Goal: Transaction & Acquisition: Purchase product/service

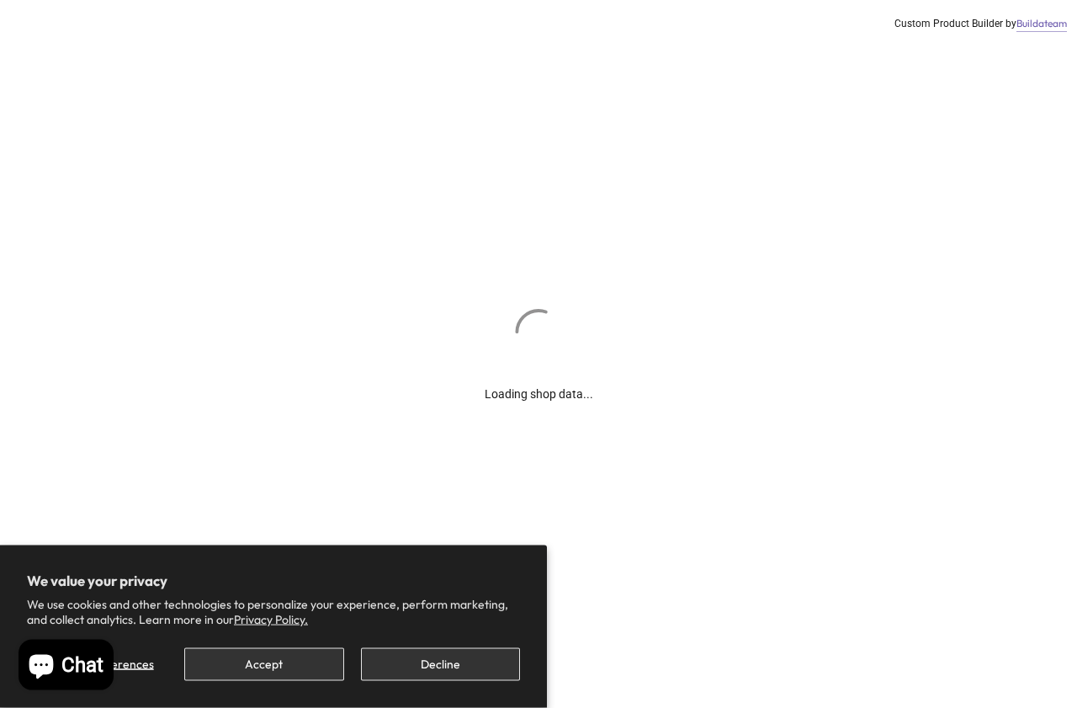
scroll to position [13, 0]
click at [295, 614] on button "Accept" at bounding box center [263, 664] width 159 height 33
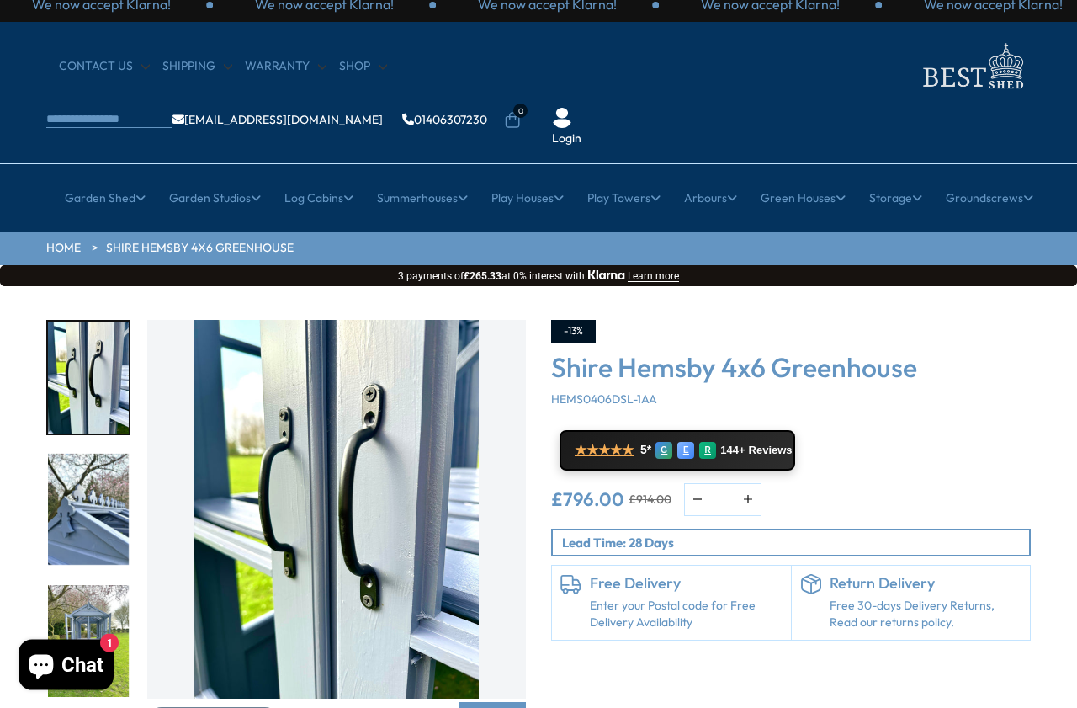
click at [104, 458] on img "5 / 10" at bounding box center [88, 510] width 81 height 112
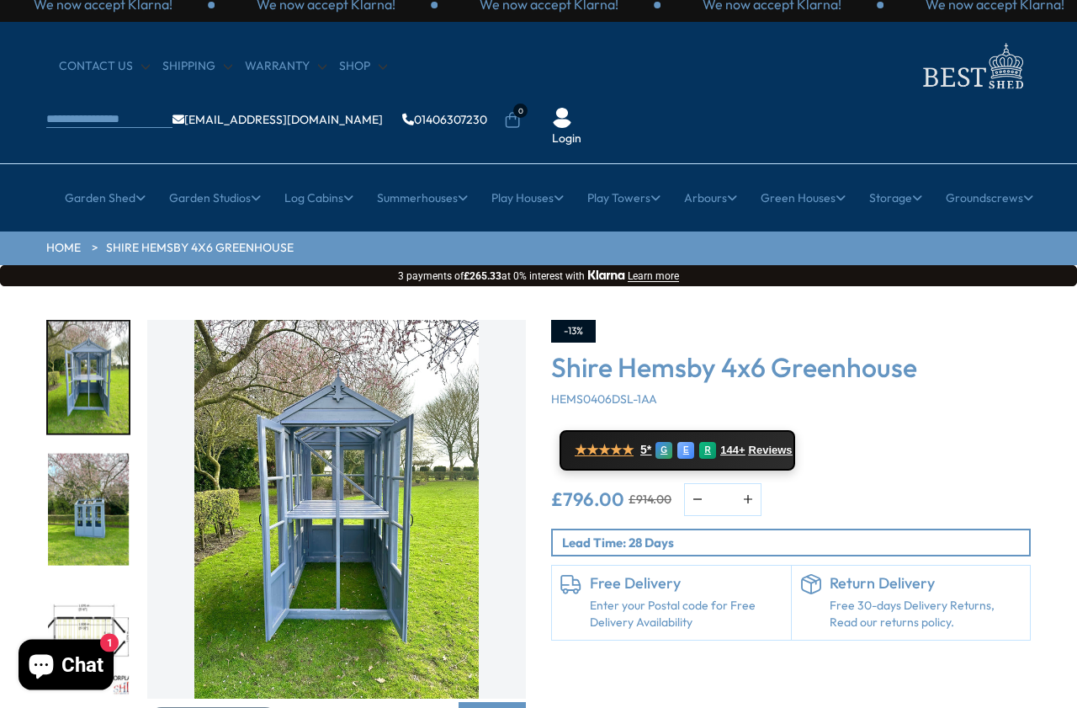
click at [73, 592] on img "8 / 10" at bounding box center [88, 641] width 81 height 112
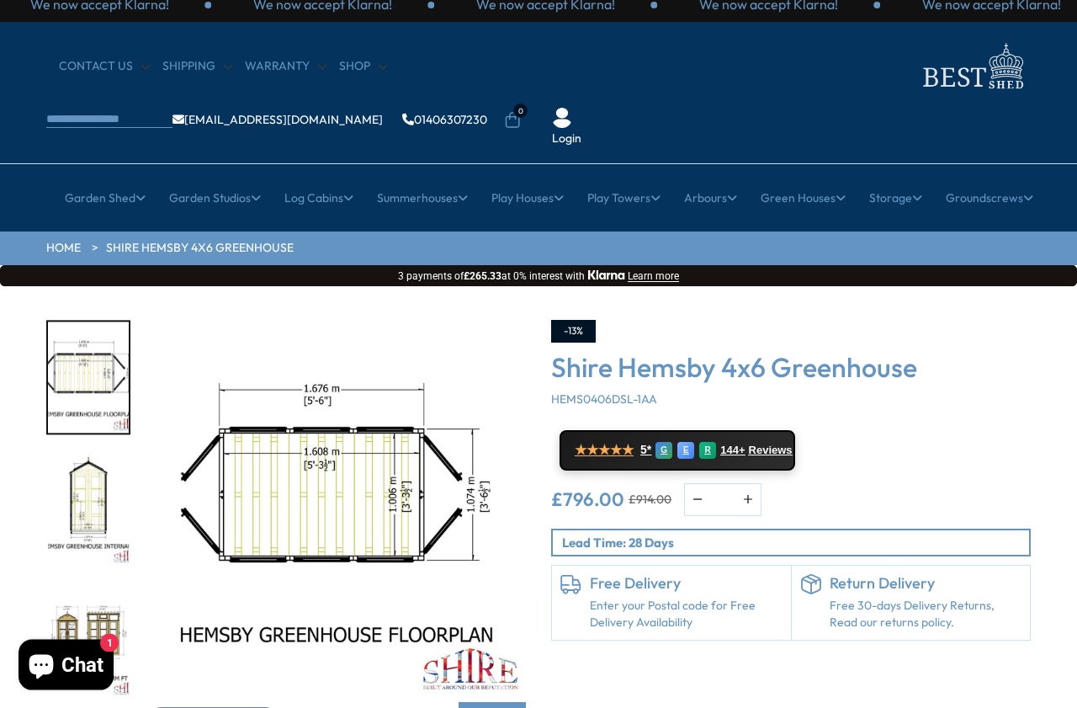
click at [81, 578] on div at bounding box center [96, 509] width 101 height 379
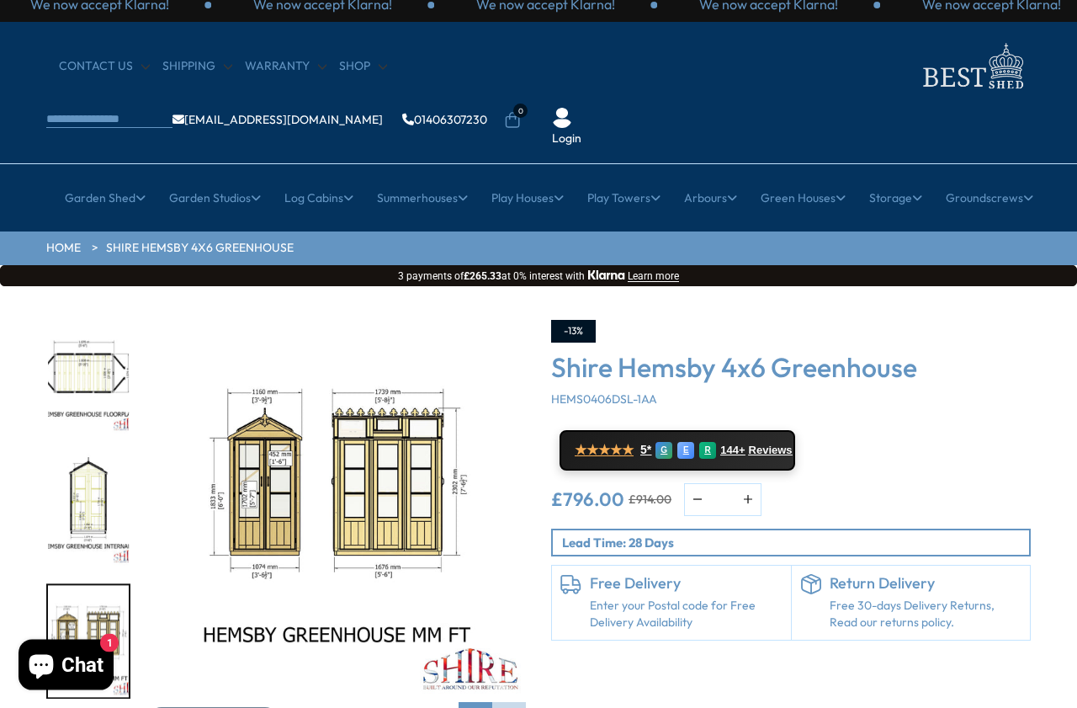
click at [93, 585] on img "10 / 10" at bounding box center [88, 641] width 81 height 112
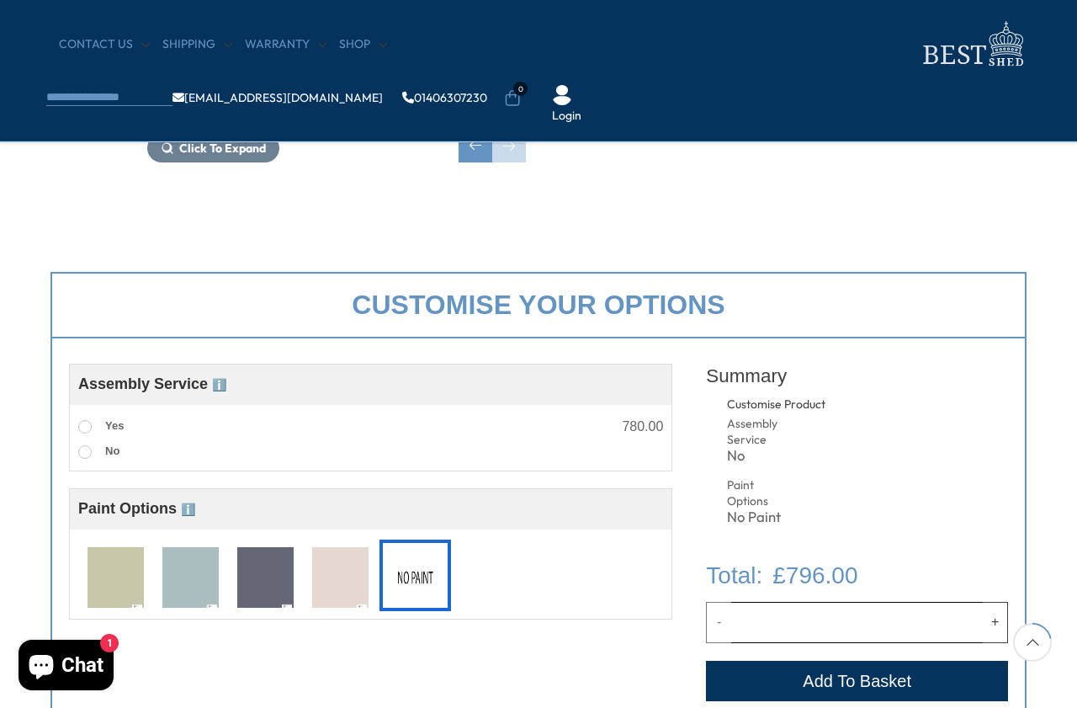
scroll to position [445, 0]
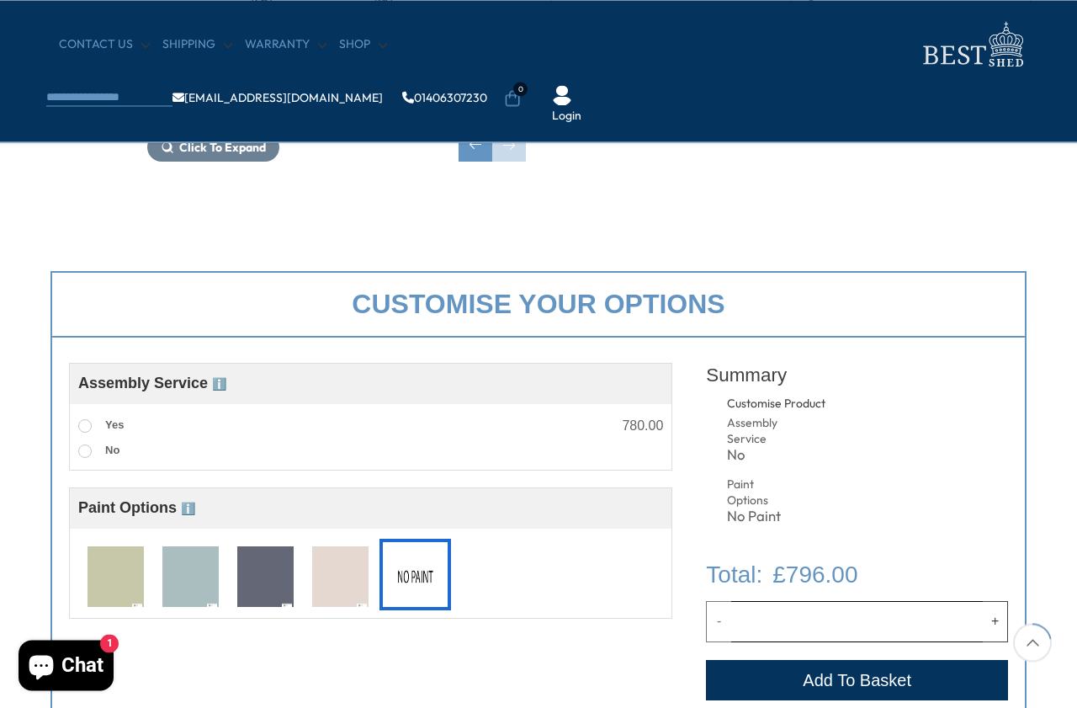
click at [121, 578] on img at bounding box center [116, 577] width 56 height 62
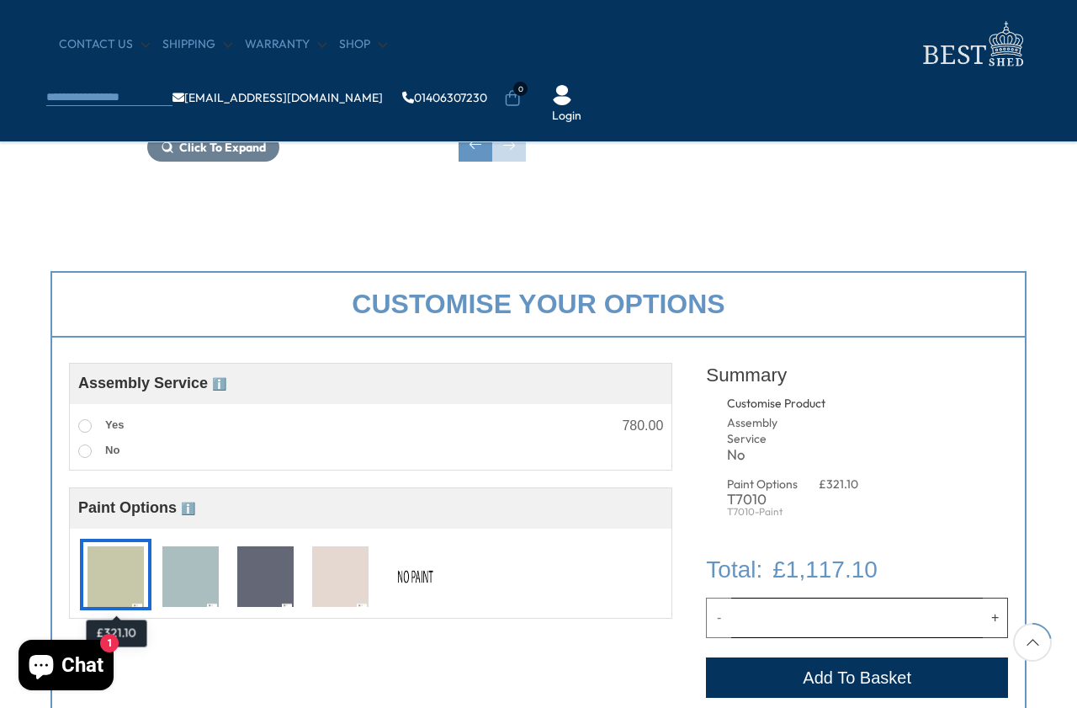
click at [198, 576] on img at bounding box center [190, 577] width 56 height 62
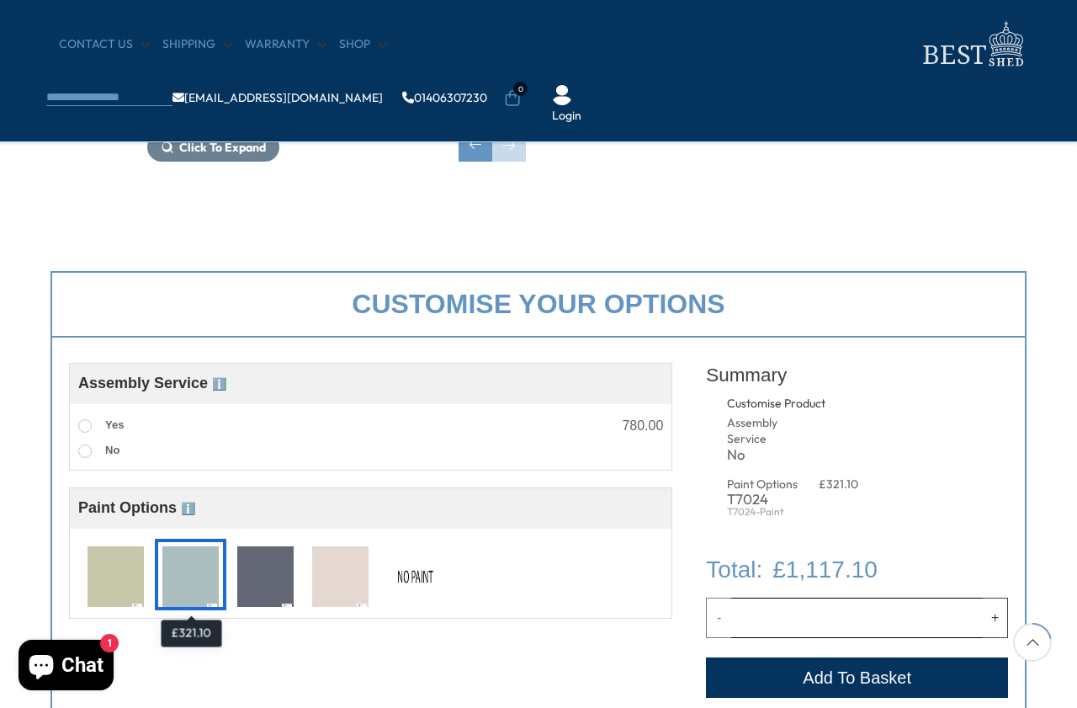
click at [272, 586] on img at bounding box center [265, 577] width 56 height 62
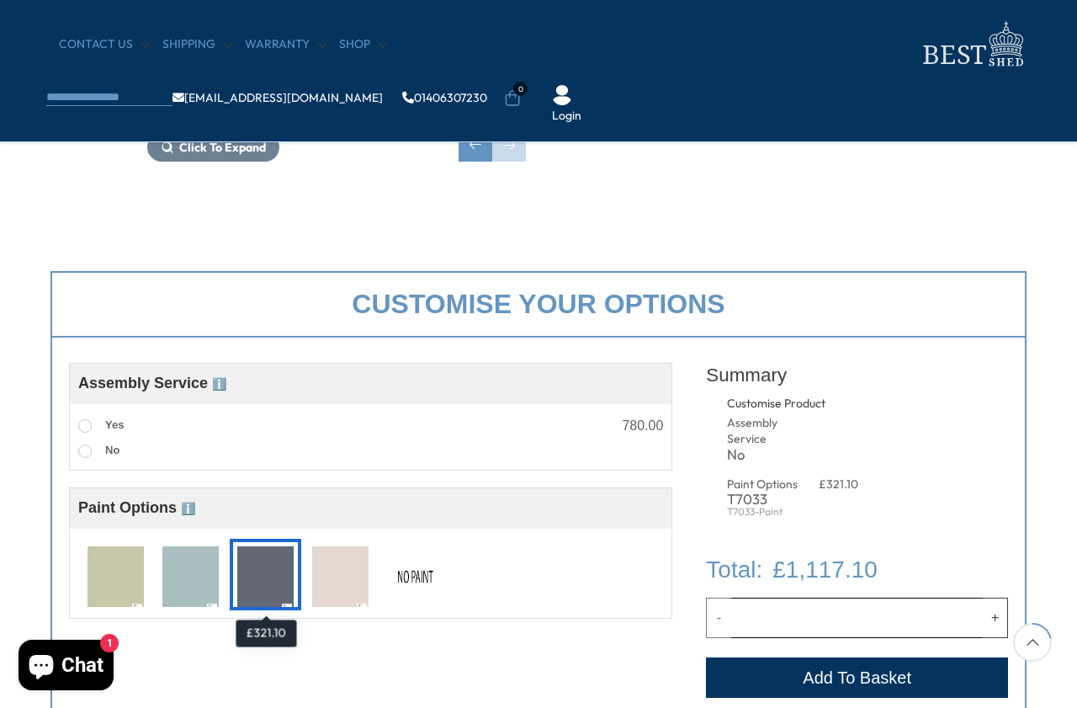
click at [357, 587] on img at bounding box center [340, 577] width 56 height 62
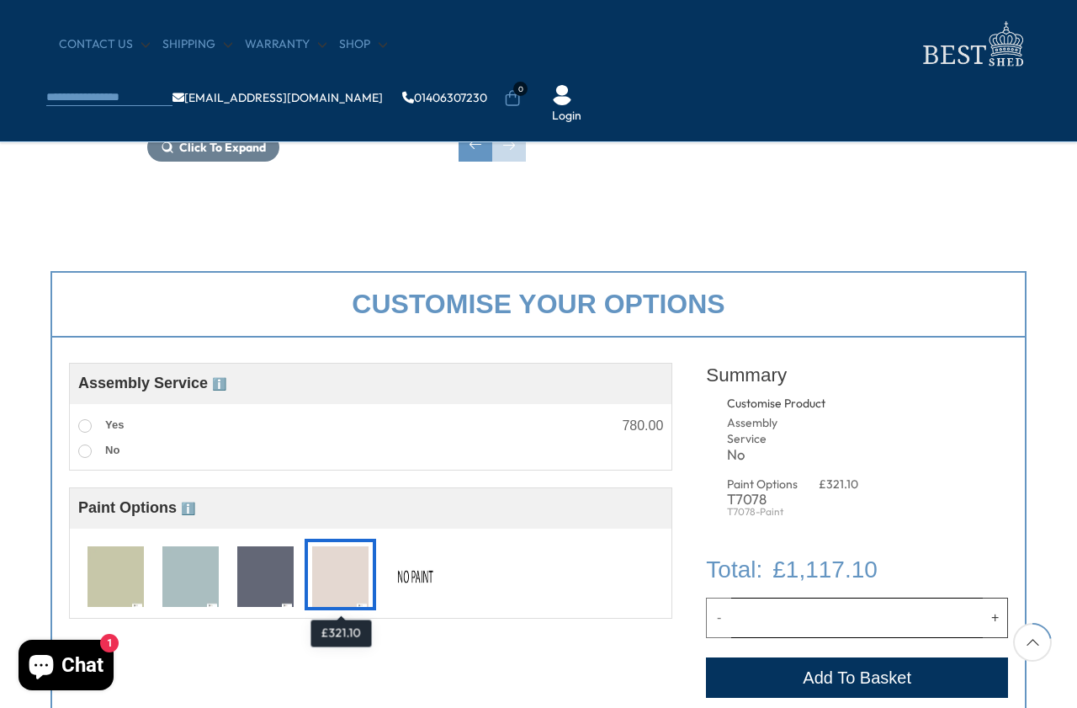
click at [431, 587] on img at bounding box center [415, 577] width 56 height 62
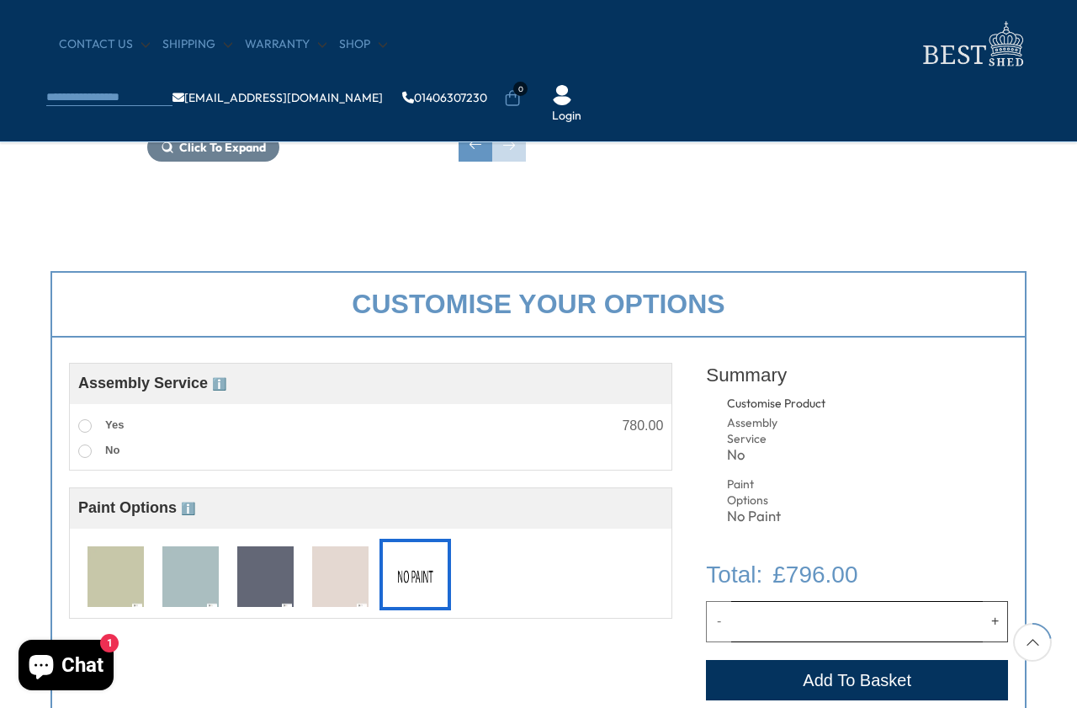
click at [114, 573] on img at bounding box center [116, 577] width 56 height 62
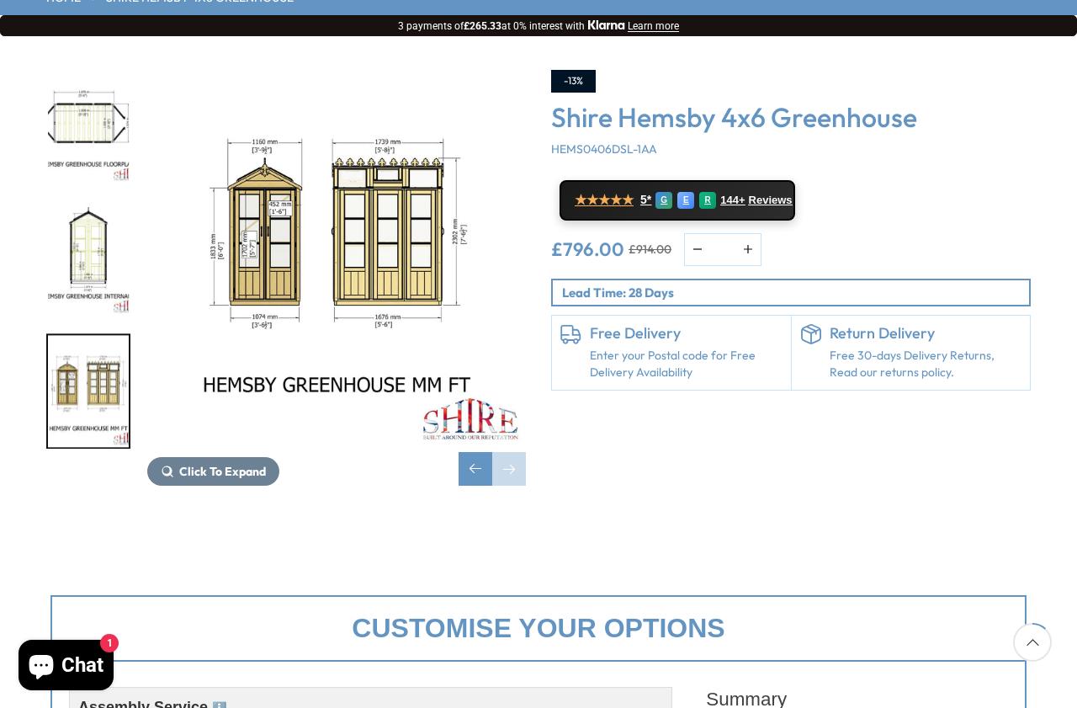
scroll to position [263, 0]
click at [479, 452] on div "Previous slide" at bounding box center [476, 469] width 34 height 34
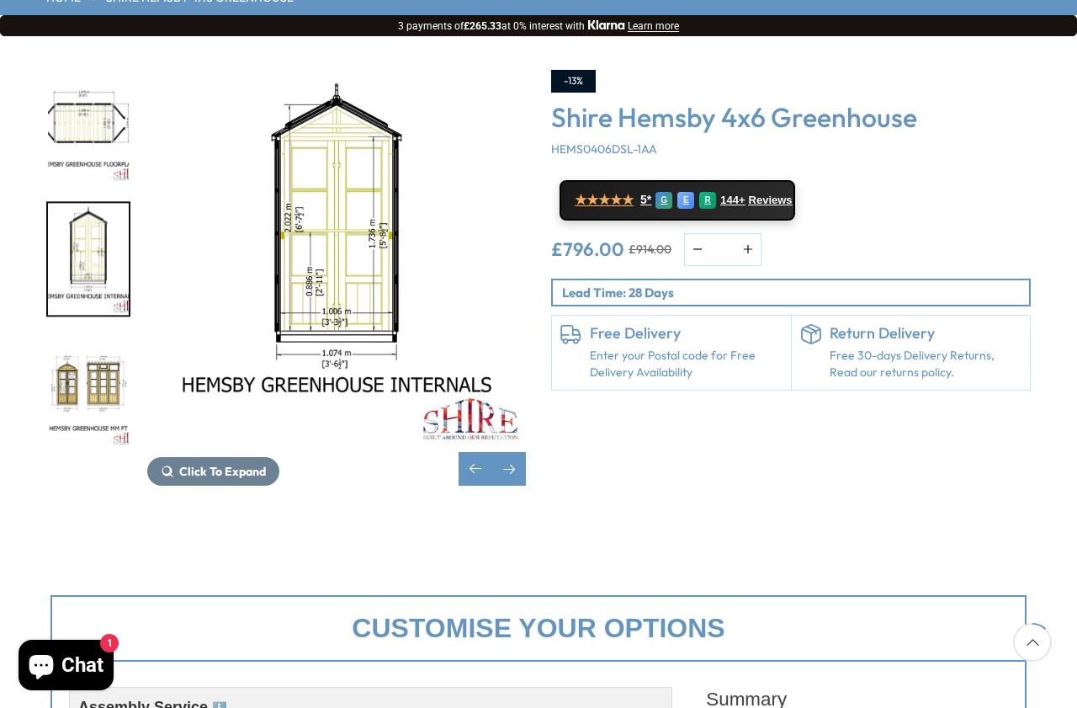
click at [470, 452] on div "Previous slide" at bounding box center [476, 469] width 34 height 34
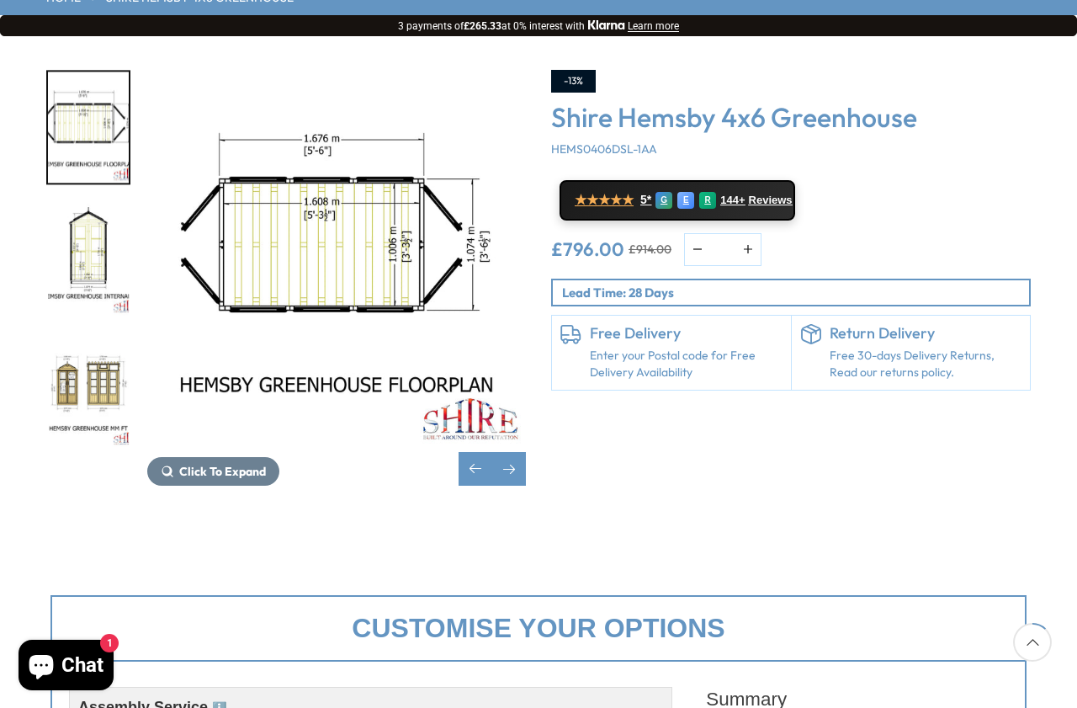
click at [476, 452] on div "Previous slide" at bounding box center [476, 469] width 34 height 34
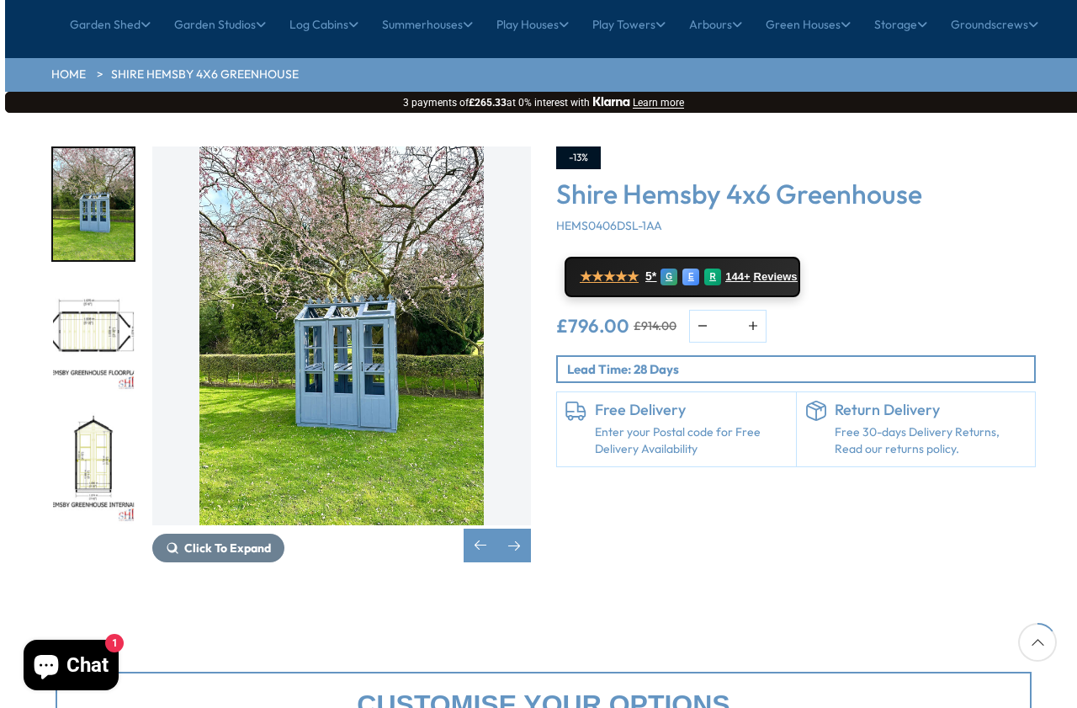
scroll to position [0, 0]
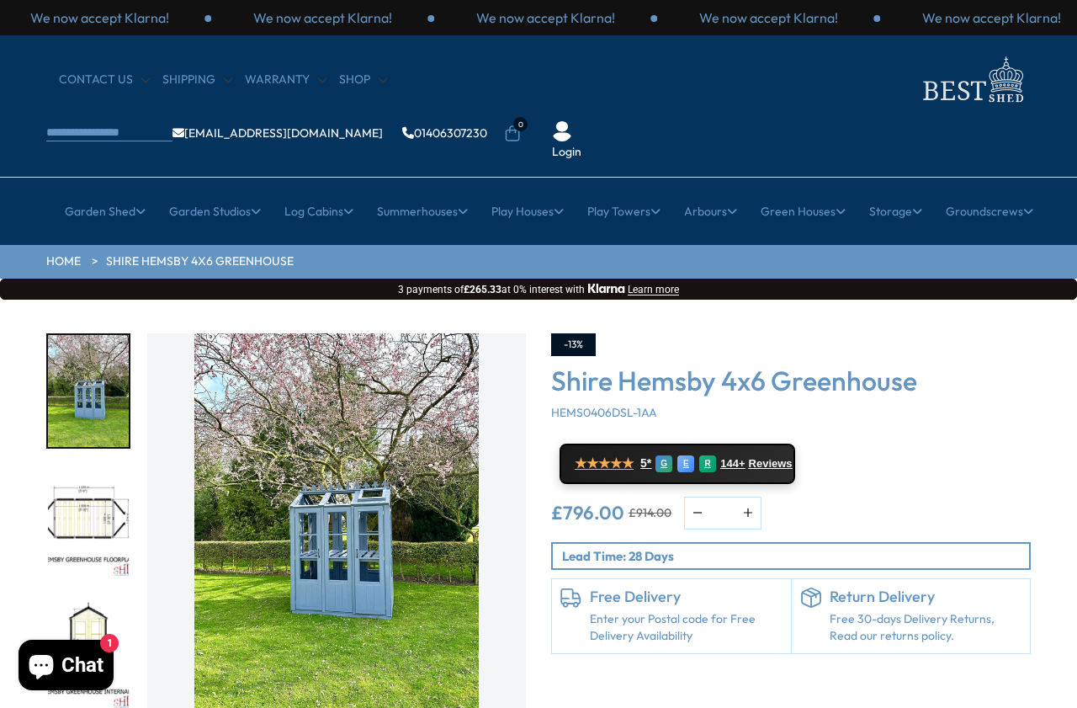
click at [658, 330] on link "4ft" at bounding box center [651, 344] width 18 height 29
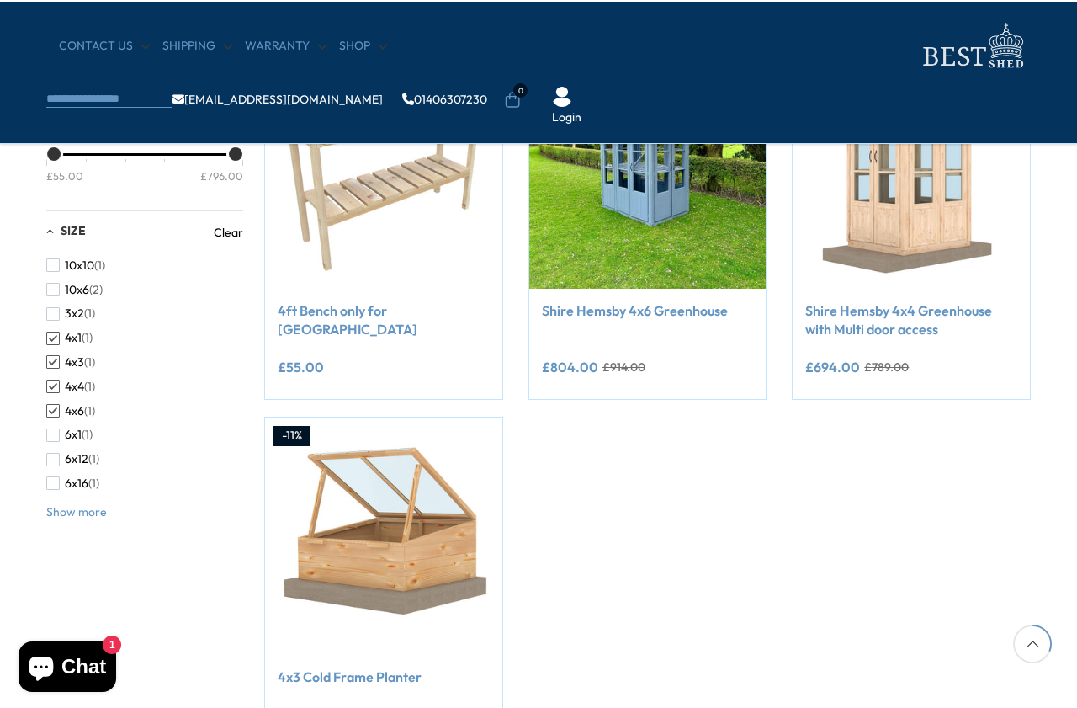
scroll to position [273, 0]
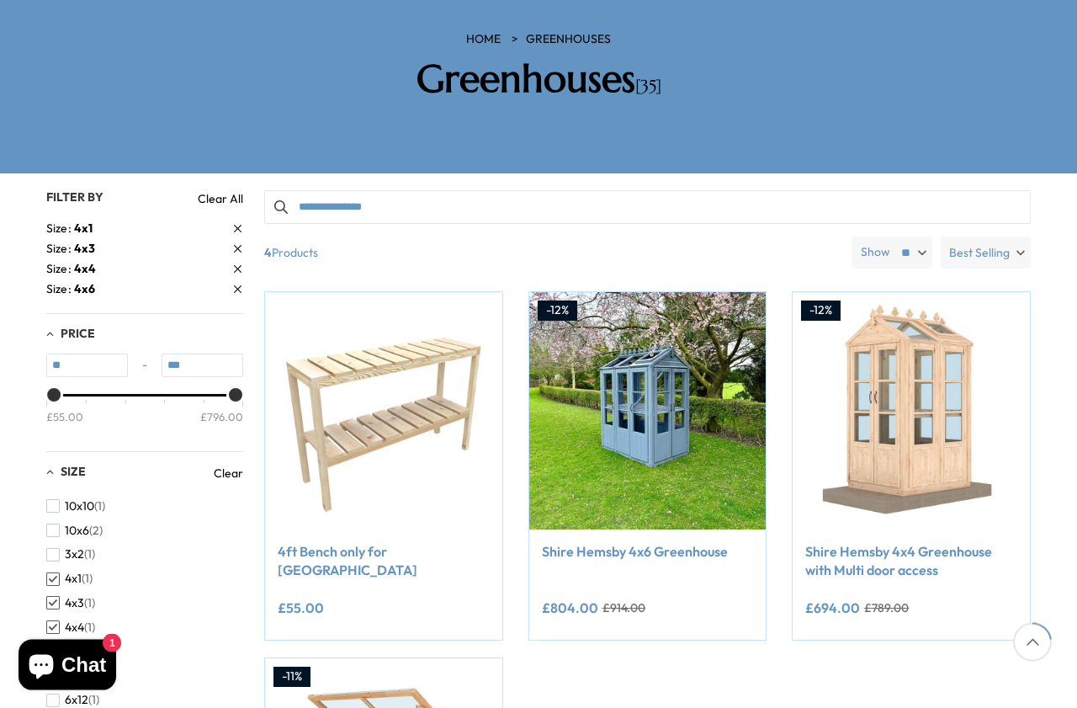
click at [694, 542] on link "Shire Hemsby 4x6 Greenhouse" at bounding box center [648, 551] width 212 height 19
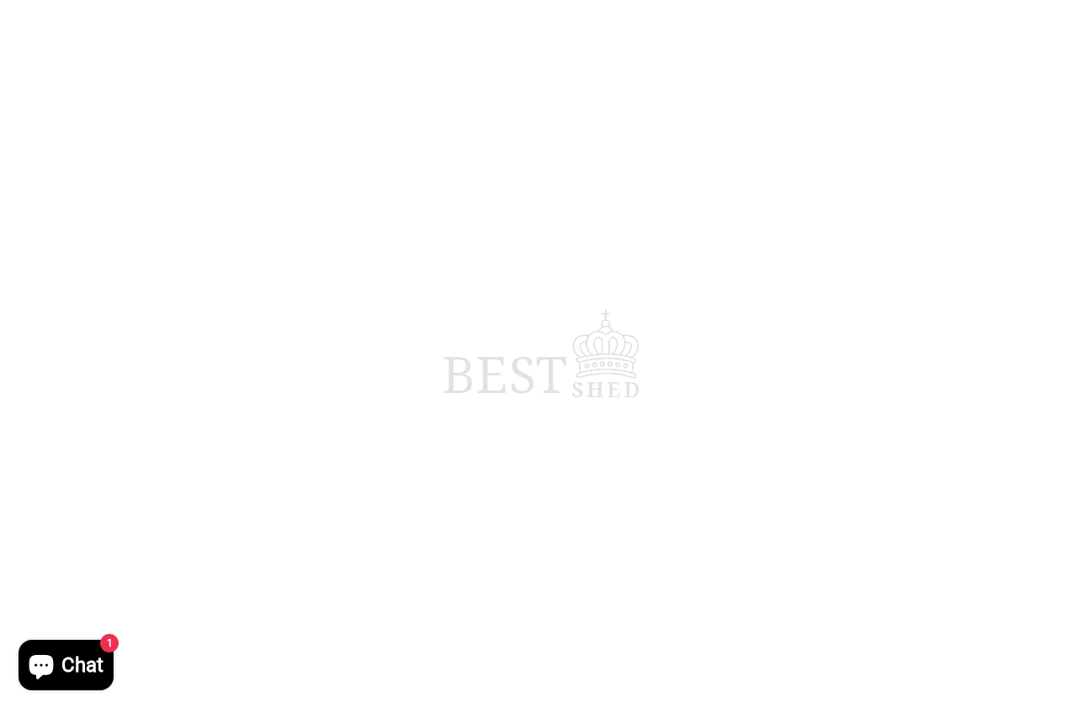
scroll to position [13, 0]
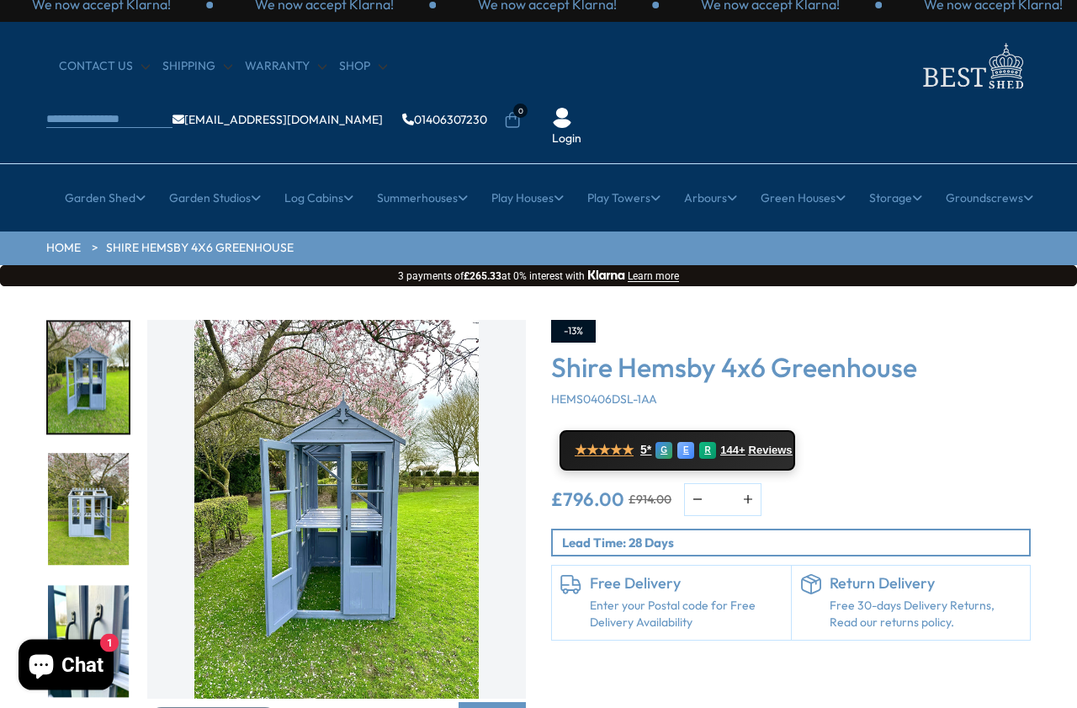
click at [80, 468] on img "3 / 10" at bounding box center [88, 510] width 81 height 112
click at [82, 585] on img "4 / 10" at bounding box center [88, 641] width 81 height 112
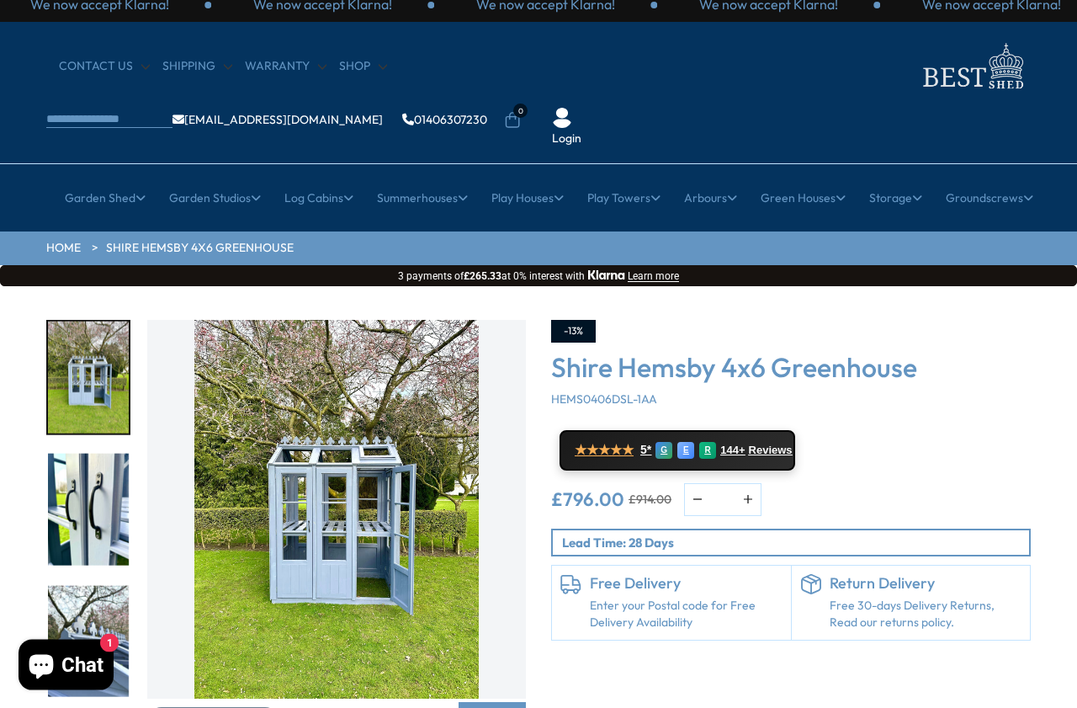
scroll to position [0, 0]
